Goal: Information Seeking & Learning: Check status

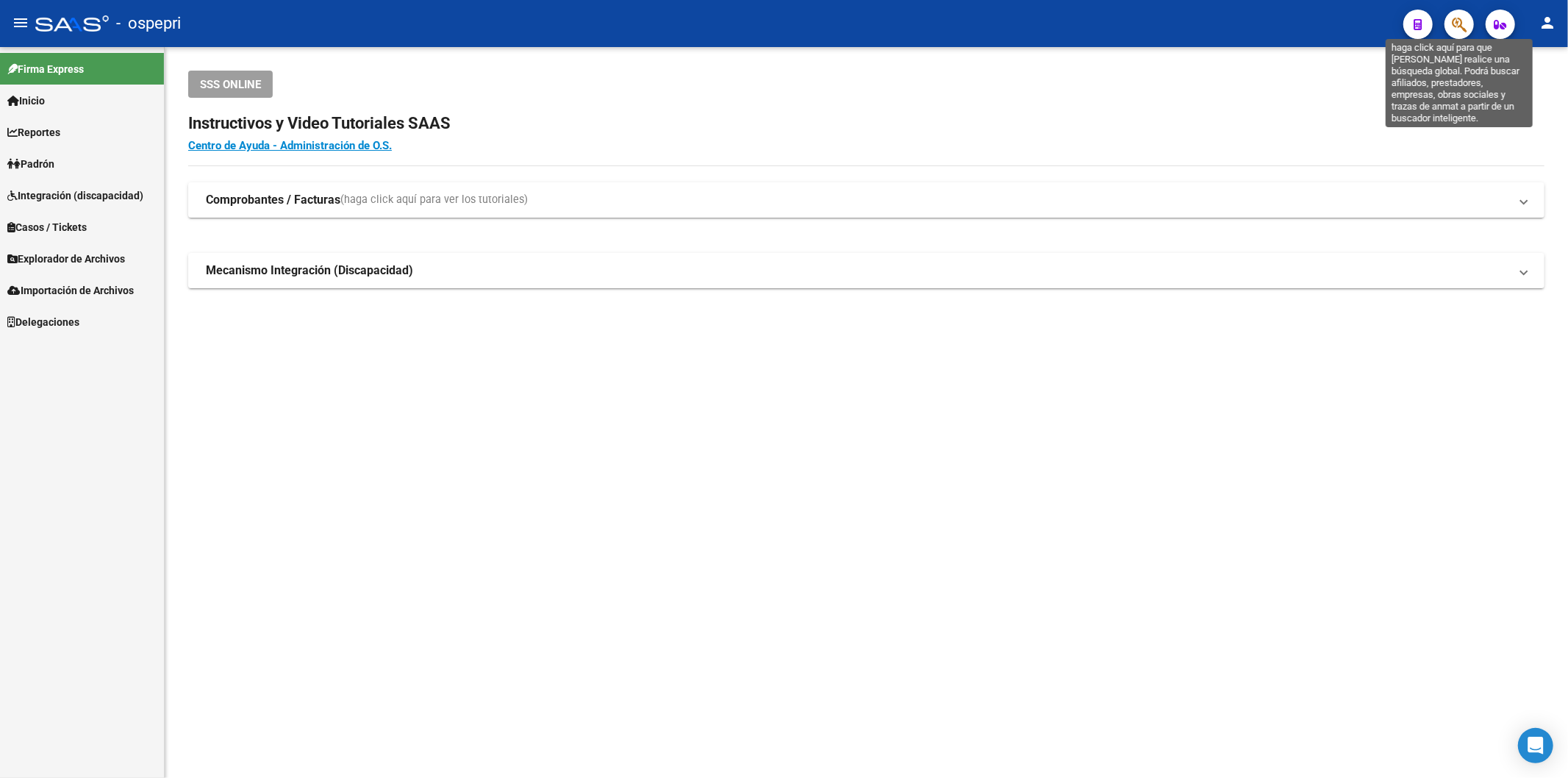
click at [1460, 17] on icon "button" at bounding box center [1459, 25] width 14 height 17
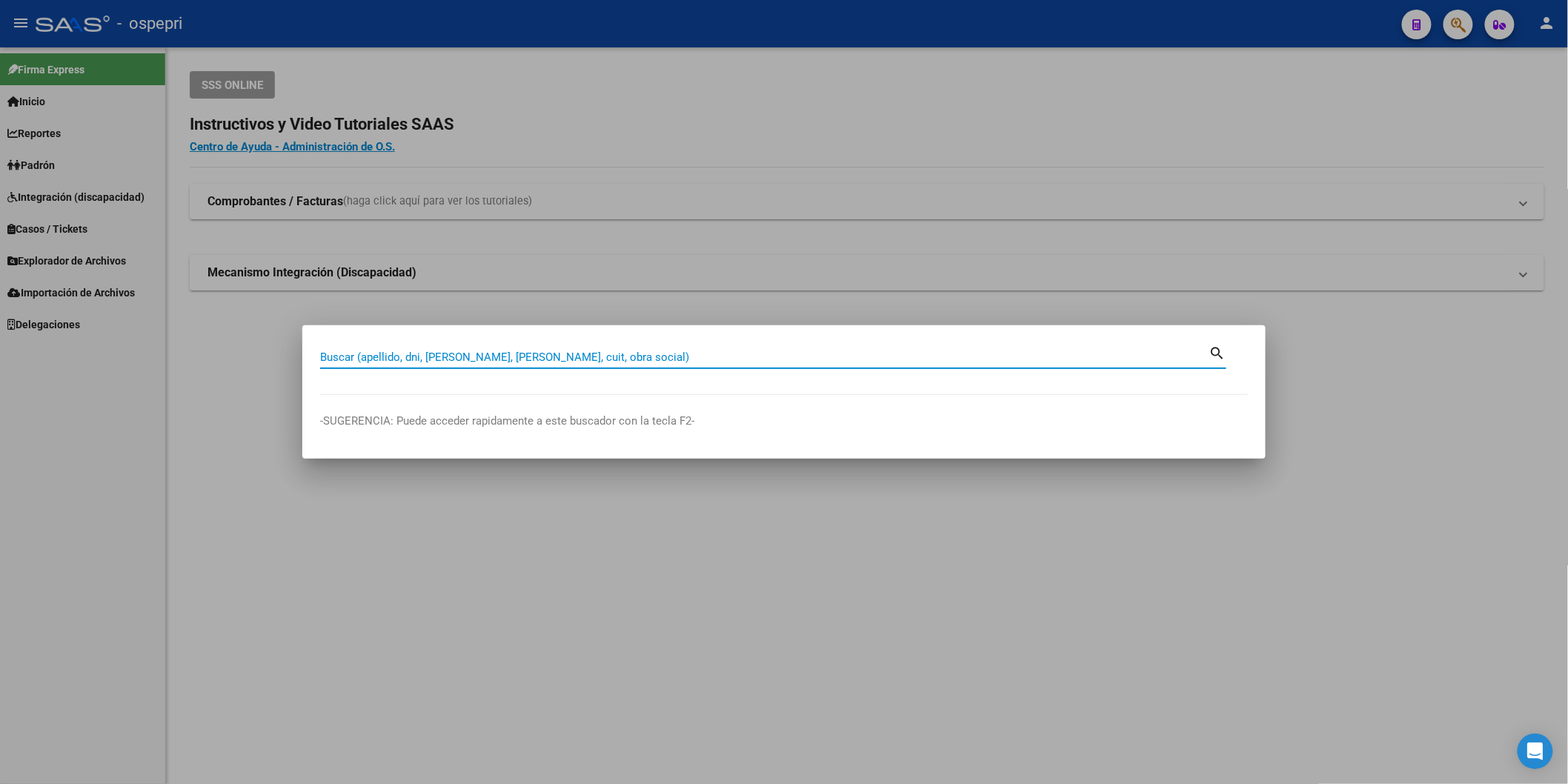
click at [583, 365] on div "Buscar (apellido, dni, [PERSON_NAME], [PERSON_NAME], cuit, obra social)" at bounding box center [765, 357] width 890 height 22
click at [583, 356] on input "Buscar (apellido, dni, [PERSON_NAME], [PERSON_NAME], cuit, obra social)" at bounding box center [765, 357] width 890 height 14
type input "34223137"
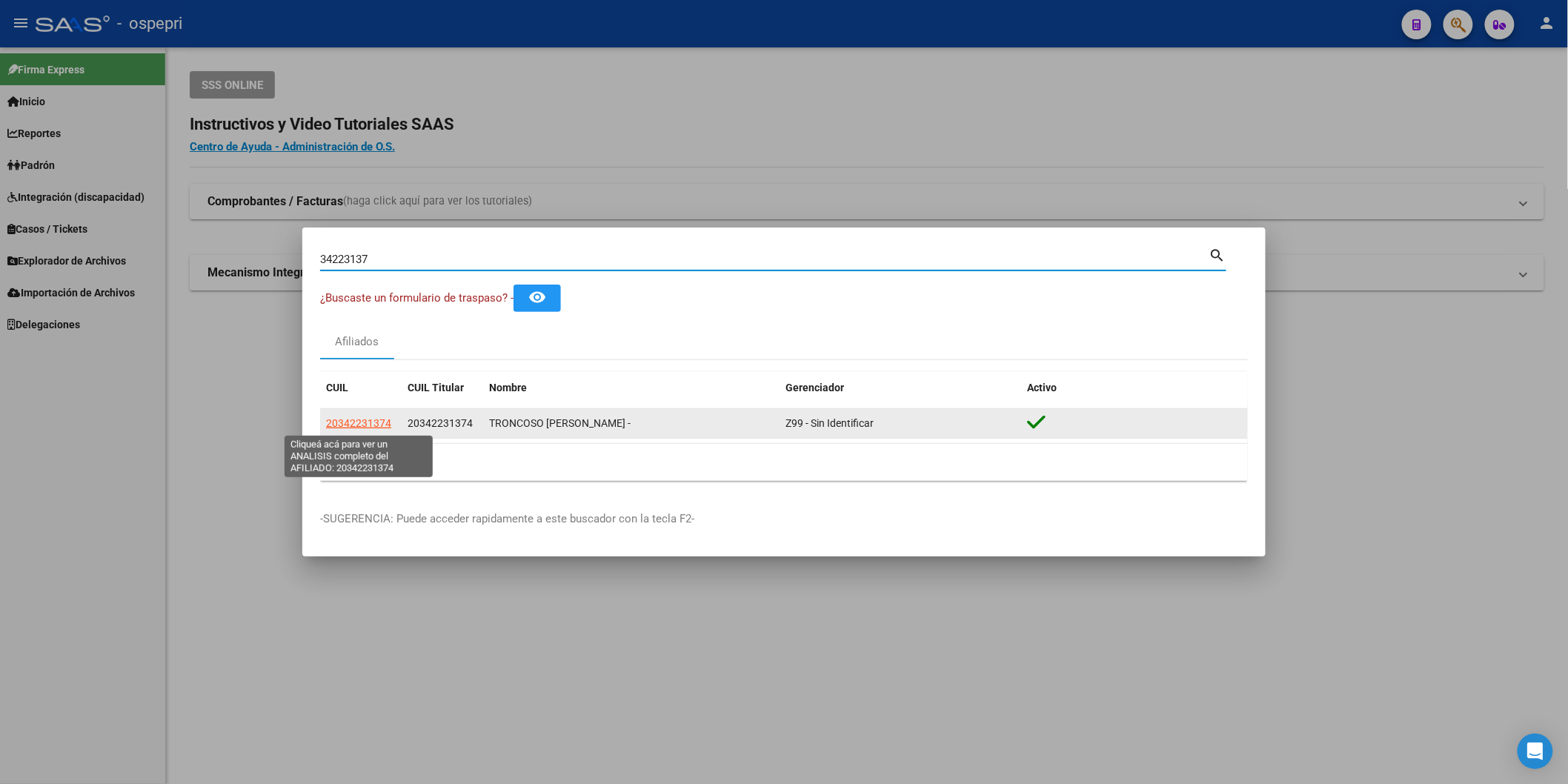
click at [344, 423] on span "20342231374" at bounding box center [359, 422] width 66 height 12
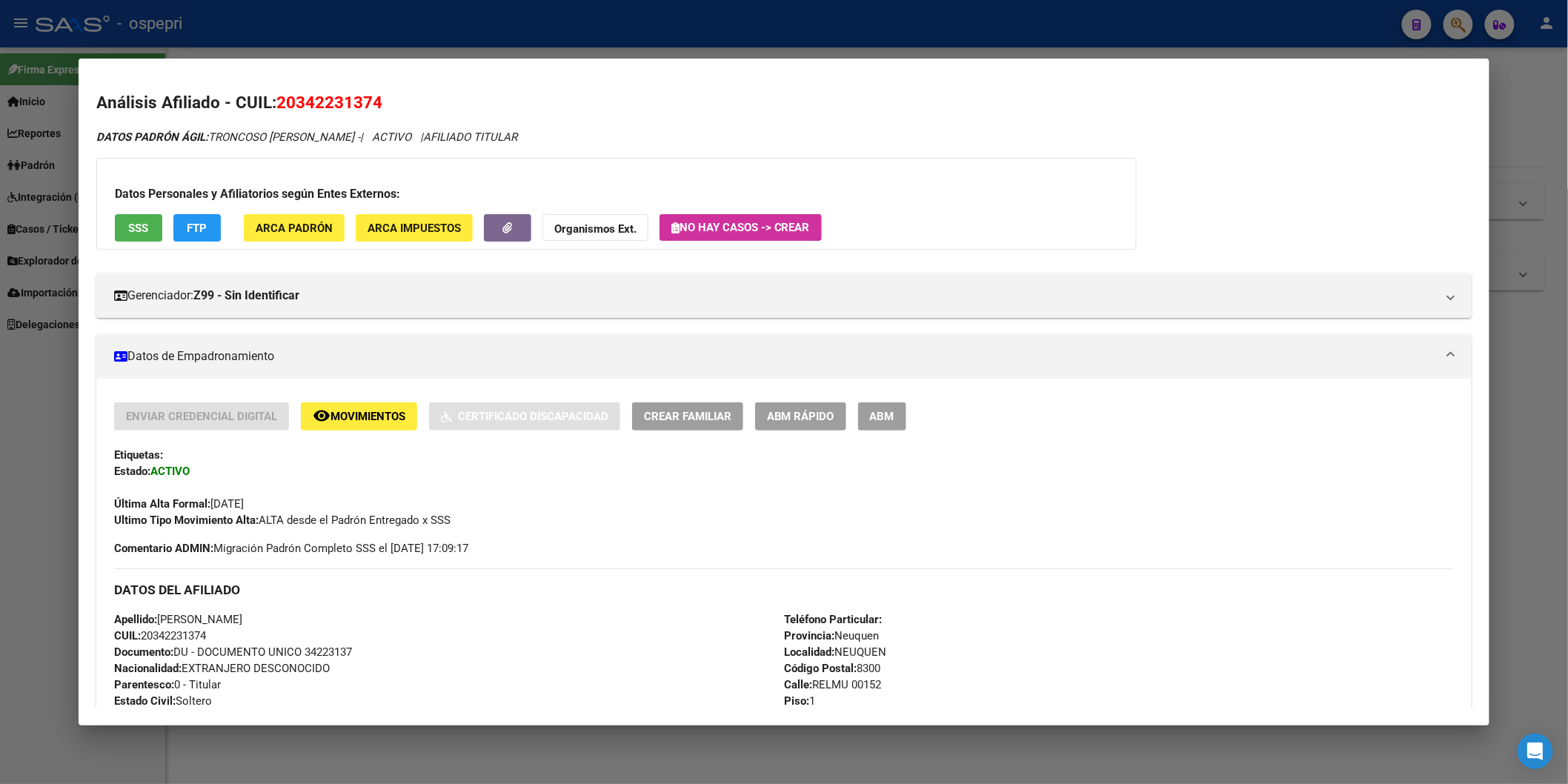
click at [366, 590] on h3 "DATOS DEL AFILIADO" at bounding box center [784, 589] width 1340 height 16
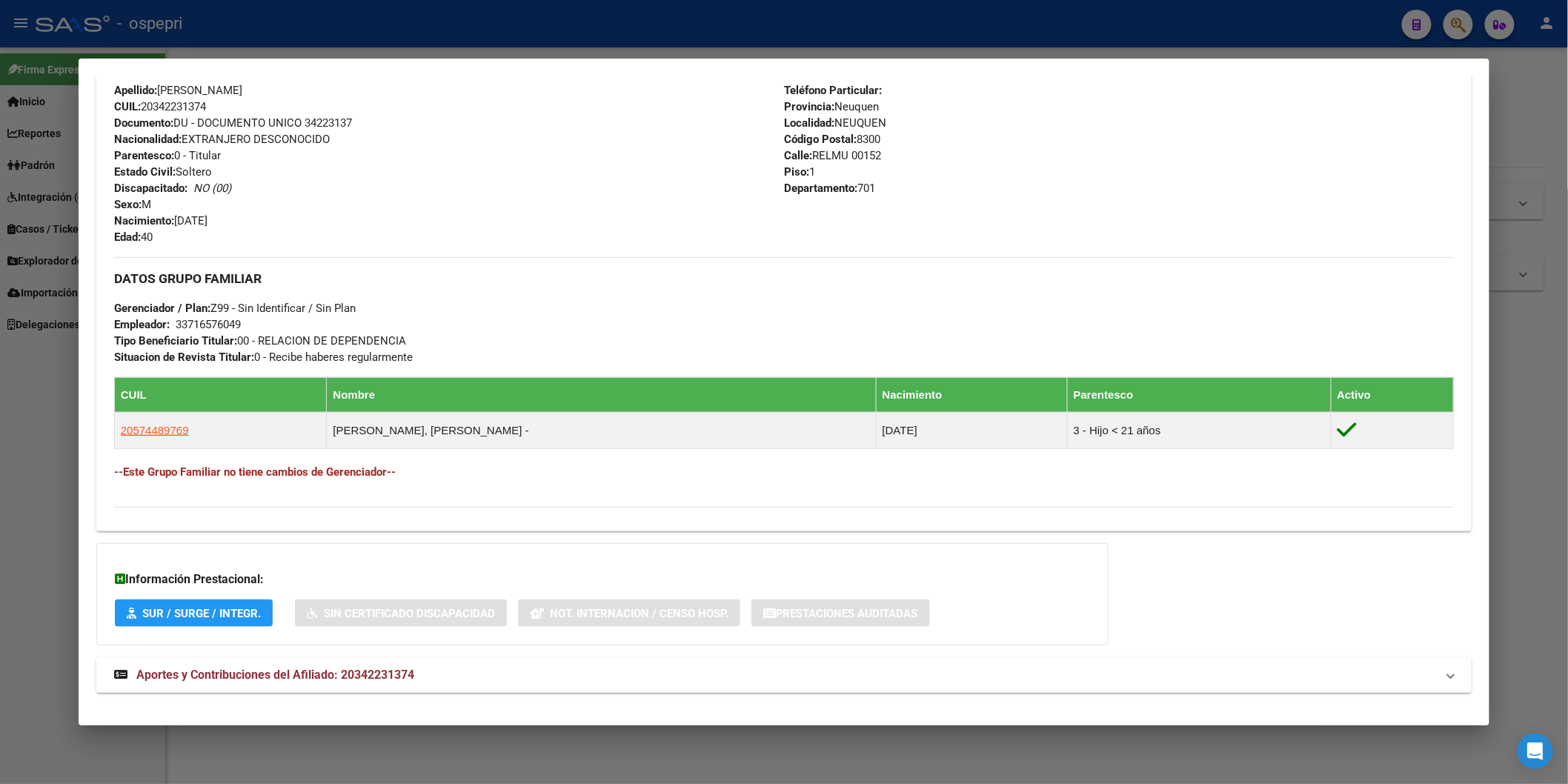
scroll to position [548, 0]
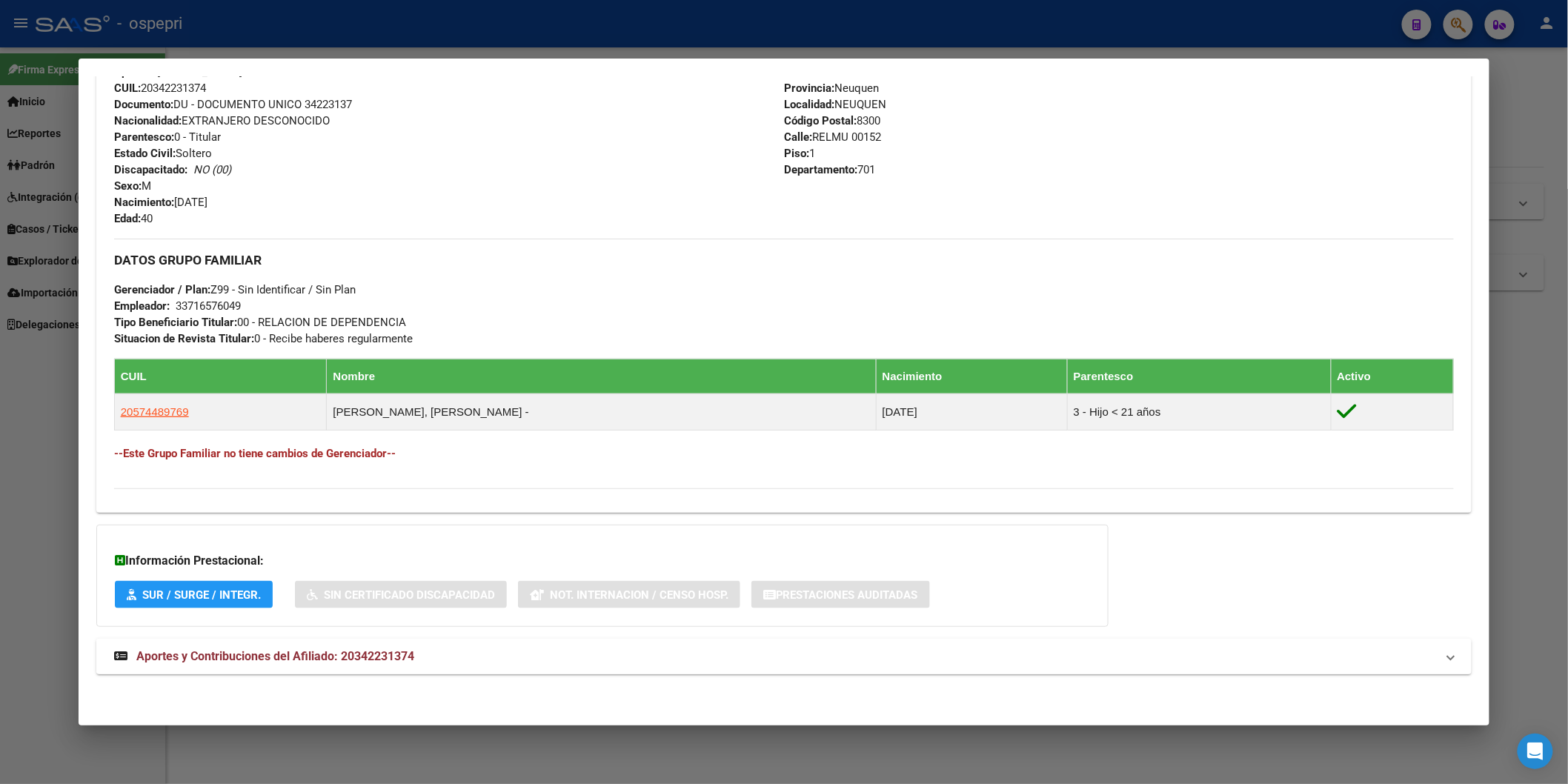
click at [261, 657] on span "Aportes y Contribuciones del Afiliado: 20342231374" at bounding box center [275, 656] width 278 height 14
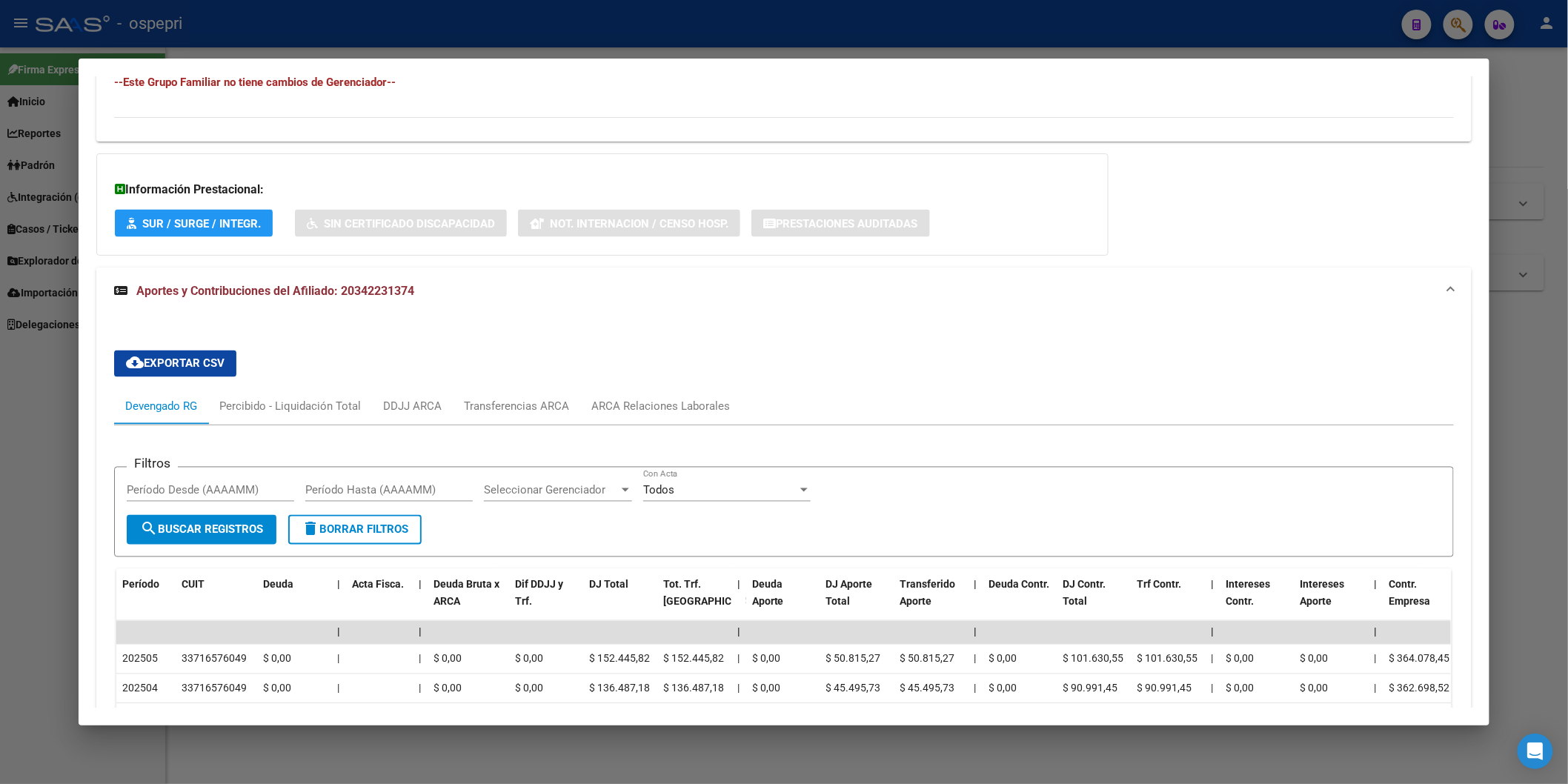
scroll to position [1165, 0]
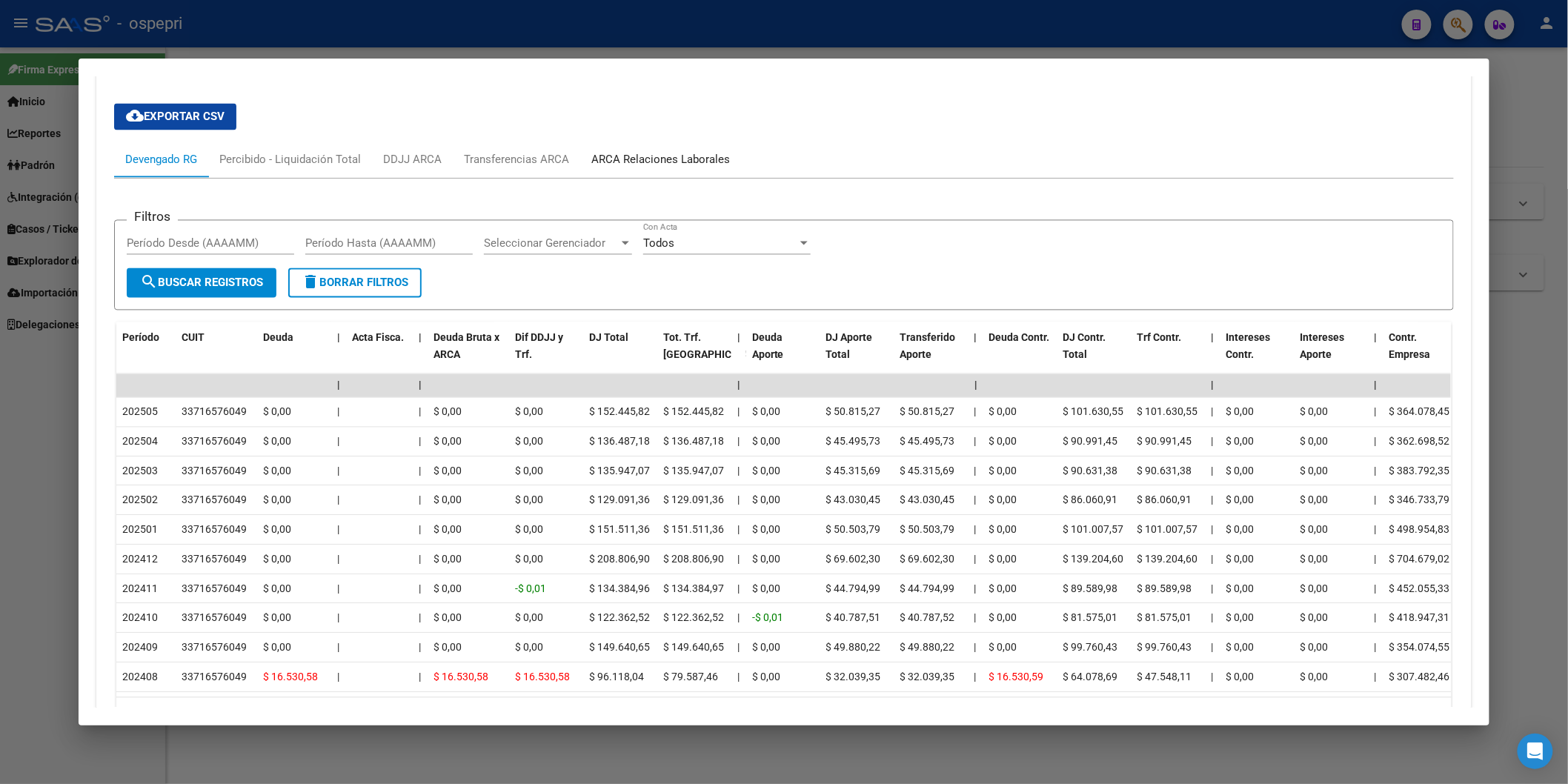
click at [656, 168] on div "ARCA Relaciones Laborales" at bounding box center [661, 159] width 139 height 16
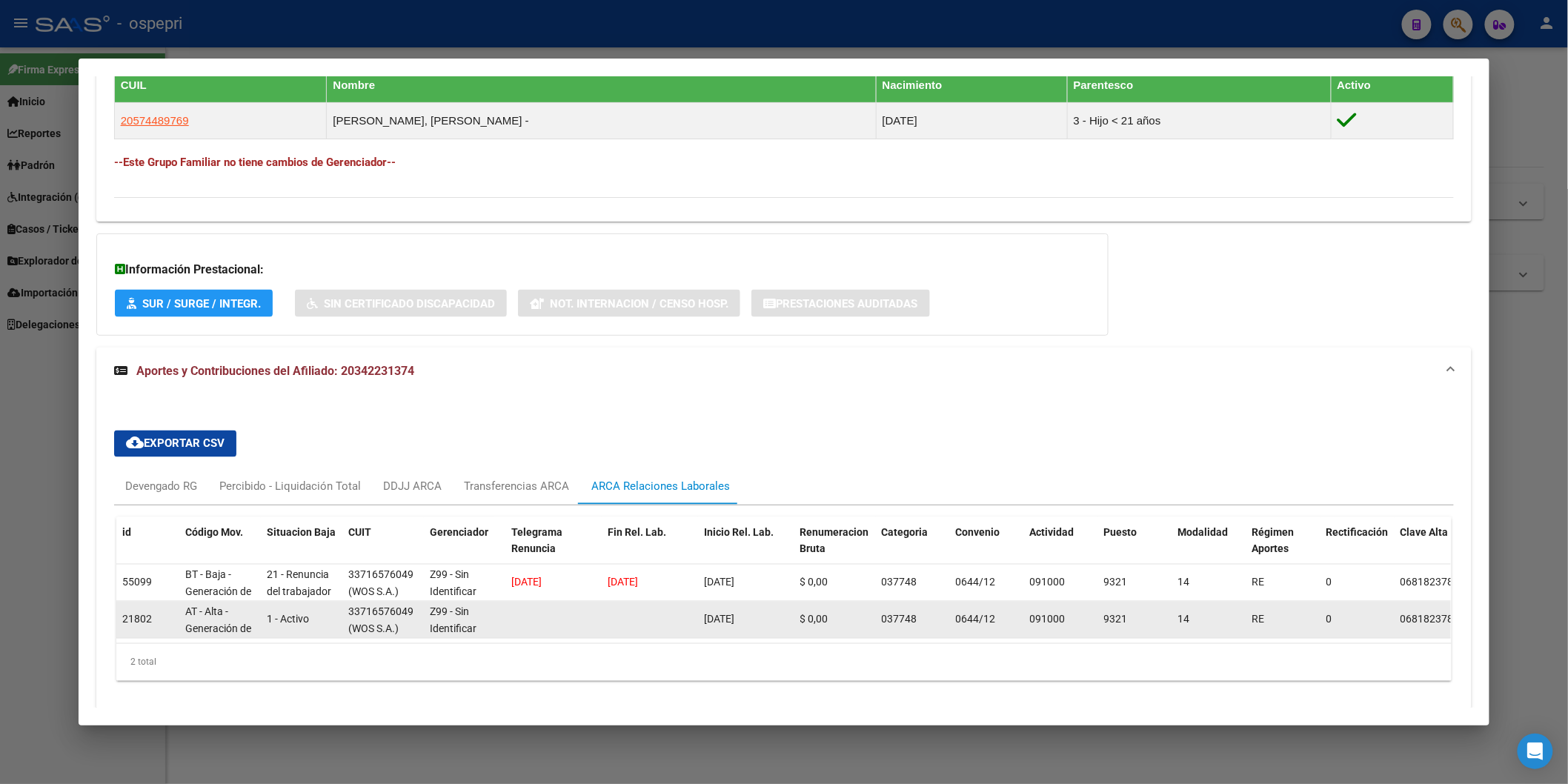
scroll to position [811, 0]
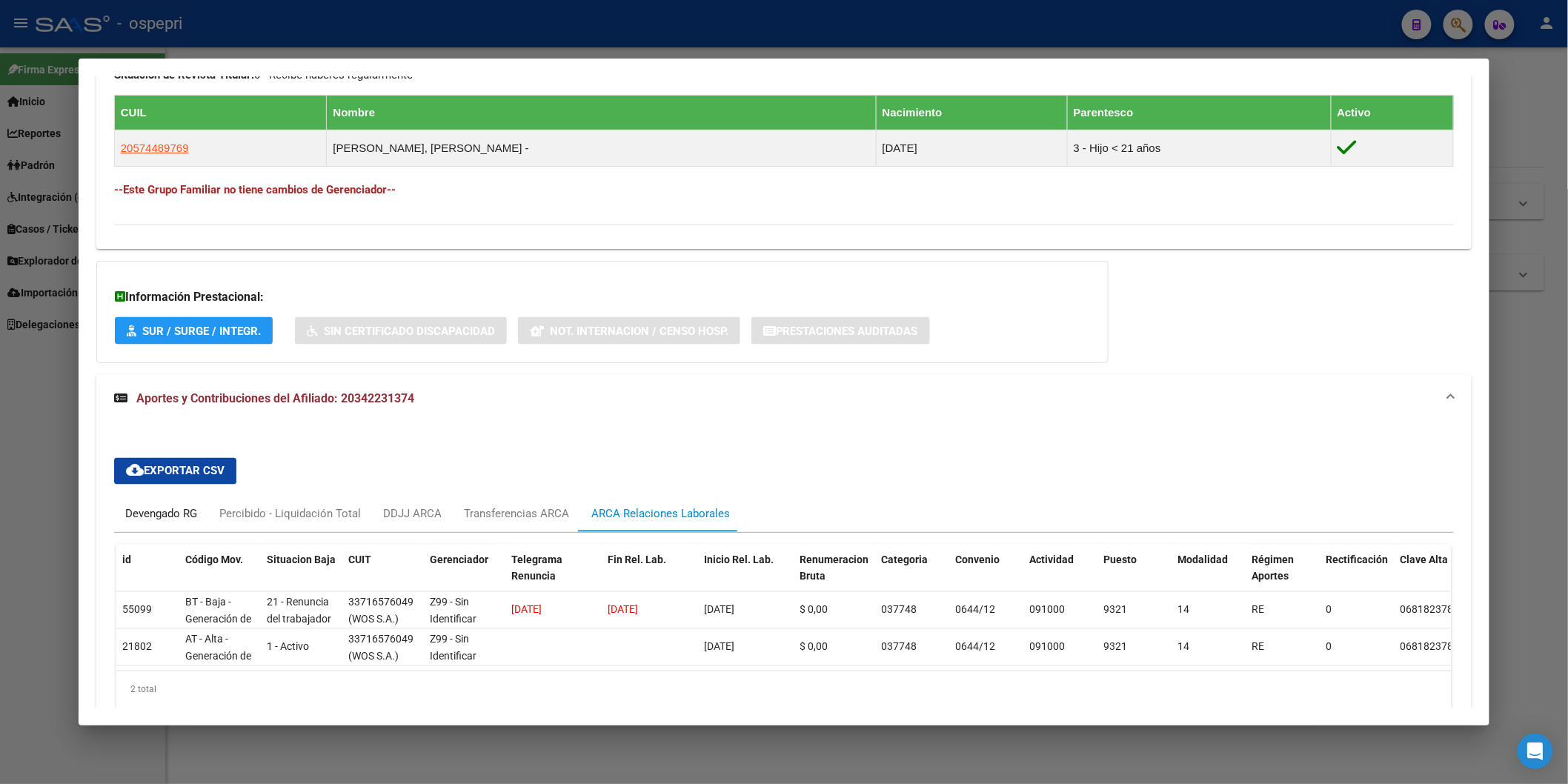
click at [151, 507] on div "Devengado RG" at bounding box center [161, 514] width 72 height 16
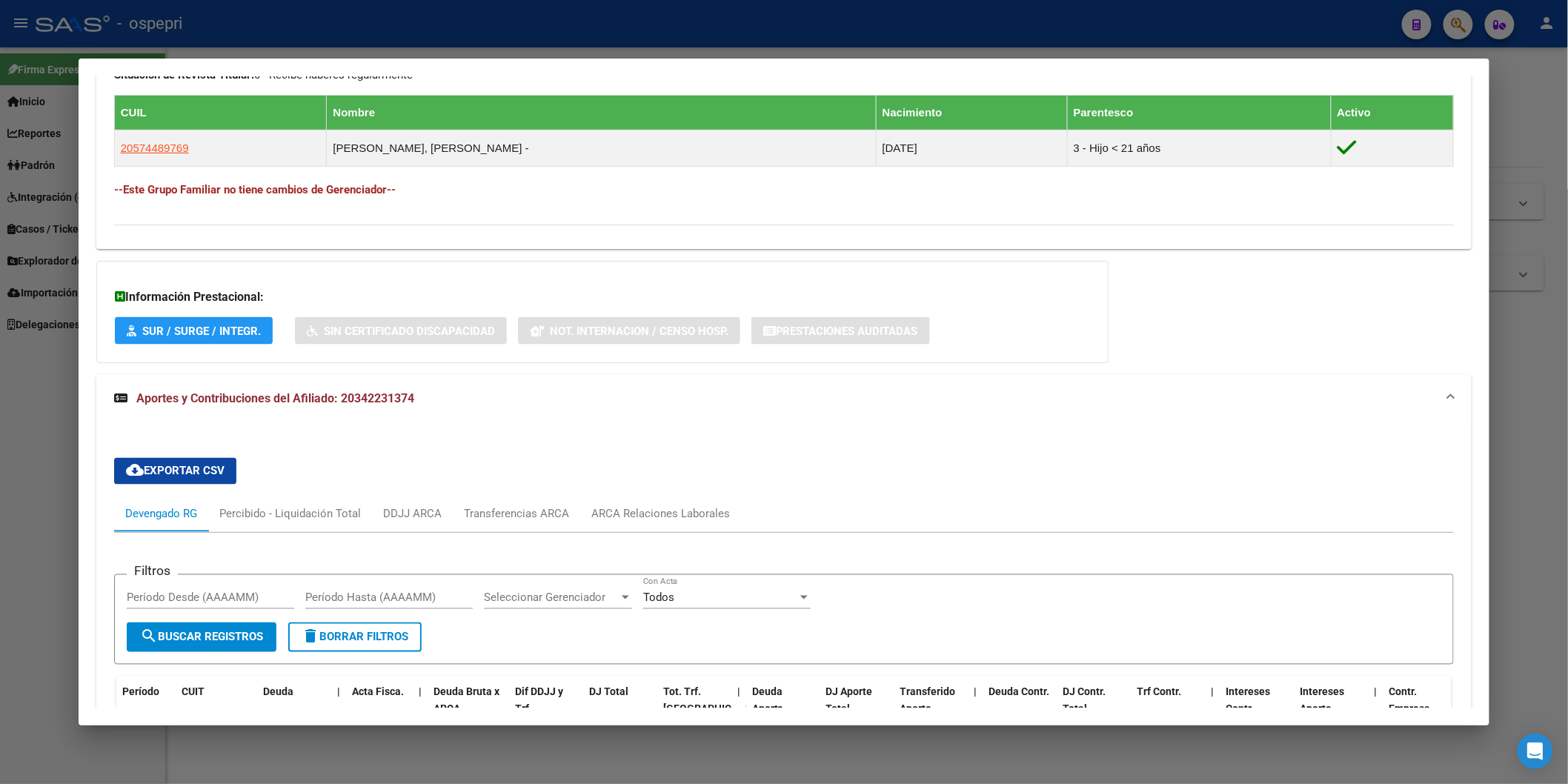
scroll to position [976, 0]
